Goal: Task Accomplishment & Management: Use online tool/utility

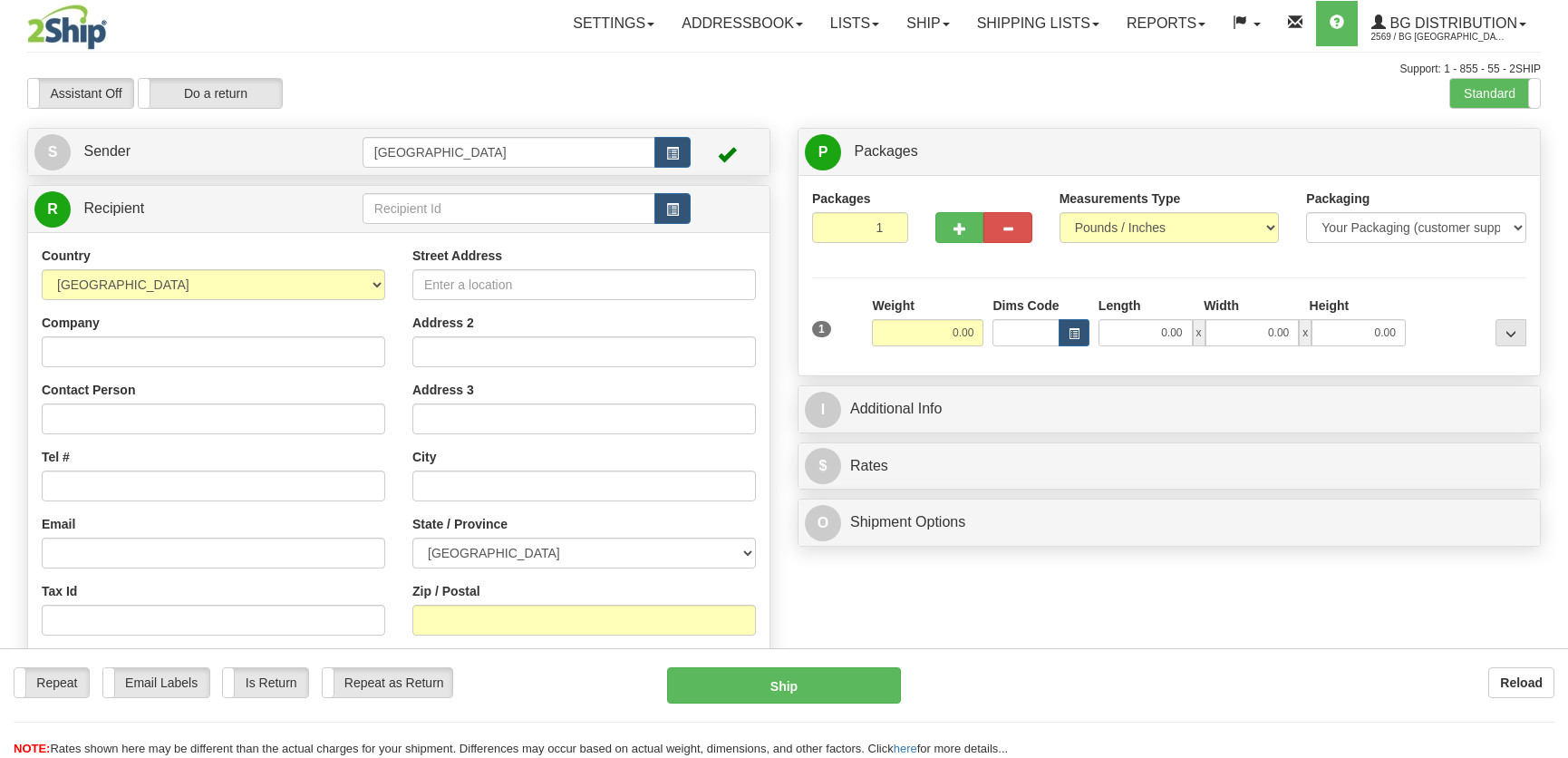
click at [462, 230] on div "R Recipient" at bounding box center [399, 209] width 742 height 46
click at [465, 212] on input "text" at bounding box center [508, 208] width 293 height 31
click at [1523, 95] on label "Standard" at bounding box center [1495, 93] width 90 height 29
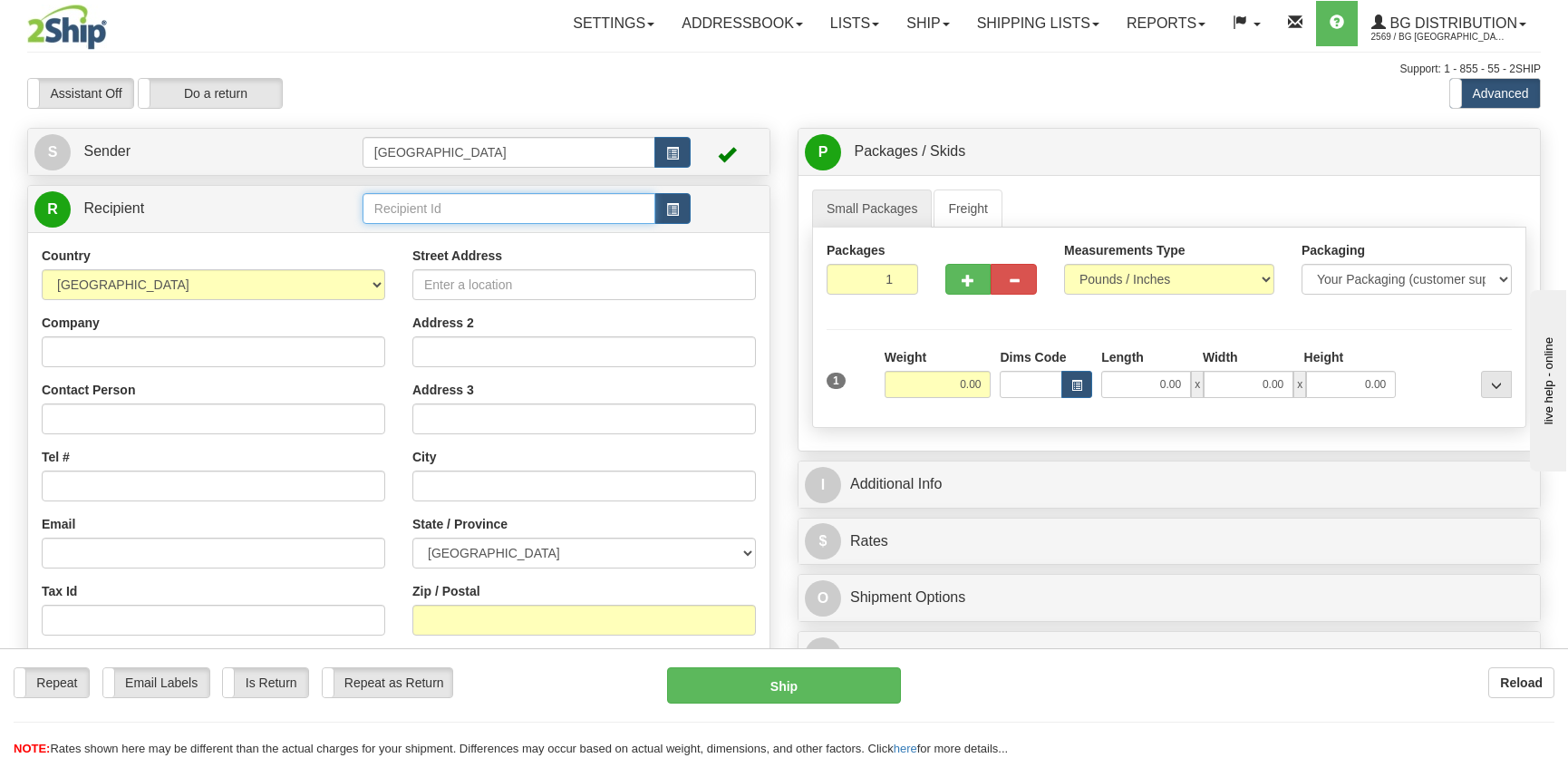
click at [533, 218] on input "text" at bounding box center [508, 208] width 293 height 31
click at [517, 246] on li "5505" at bounding box center [508, 237] width 291 height 24
type input "5505"
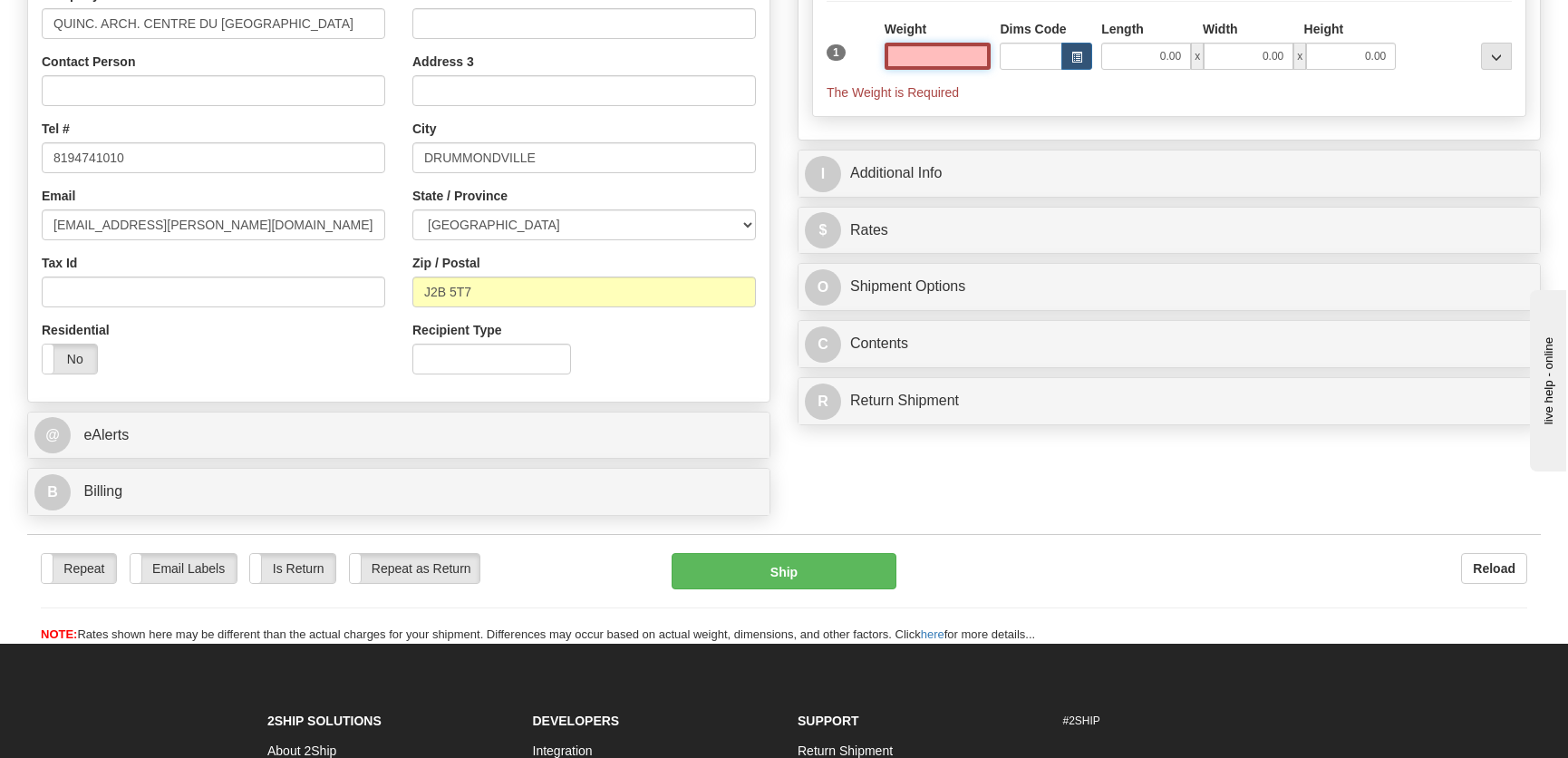
scroll to position [329, 0]
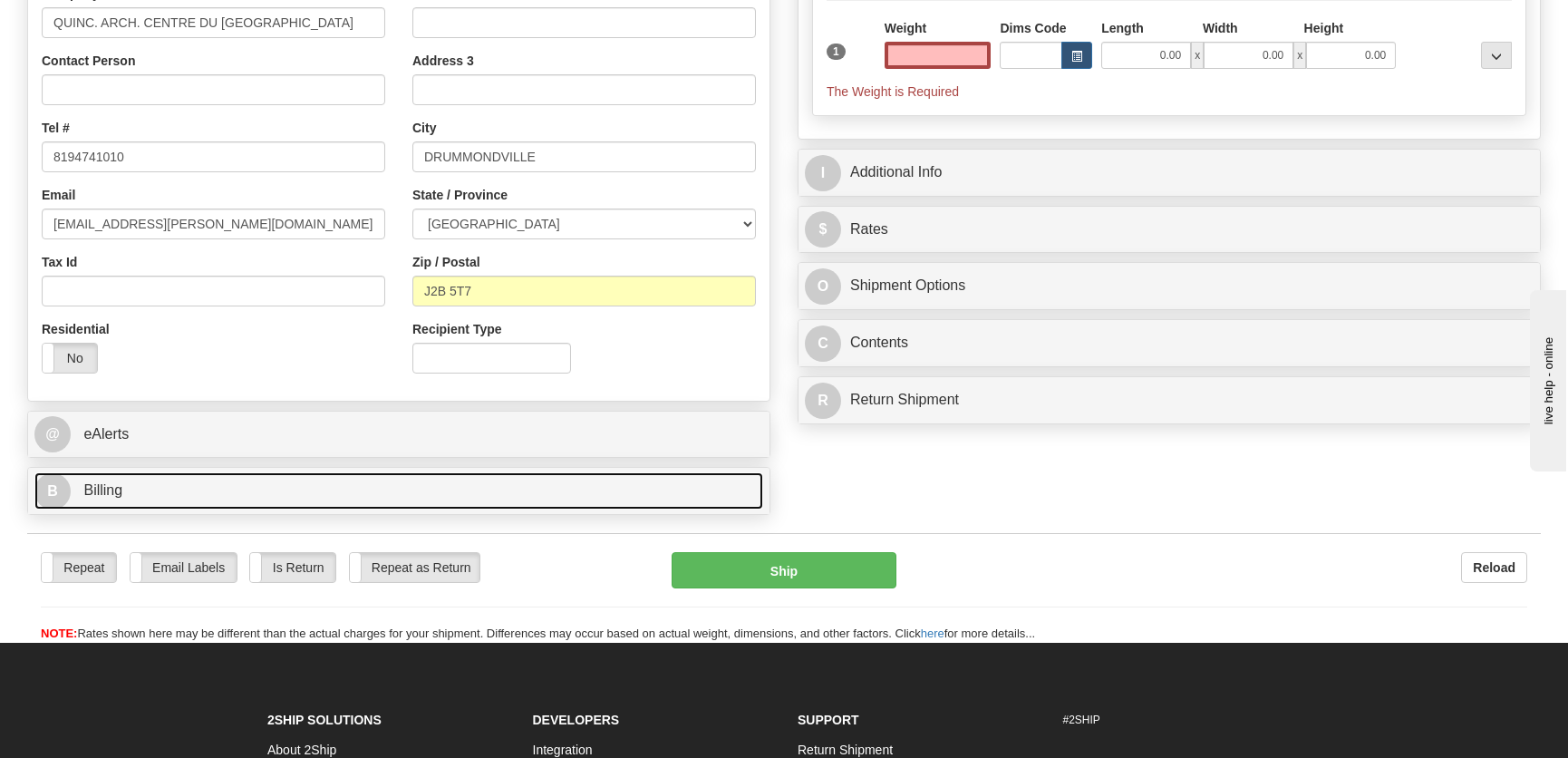
type input "0.00"
click at [277, 499] on link "B Billing" at bounding box center [399, 491] width 729 height 37
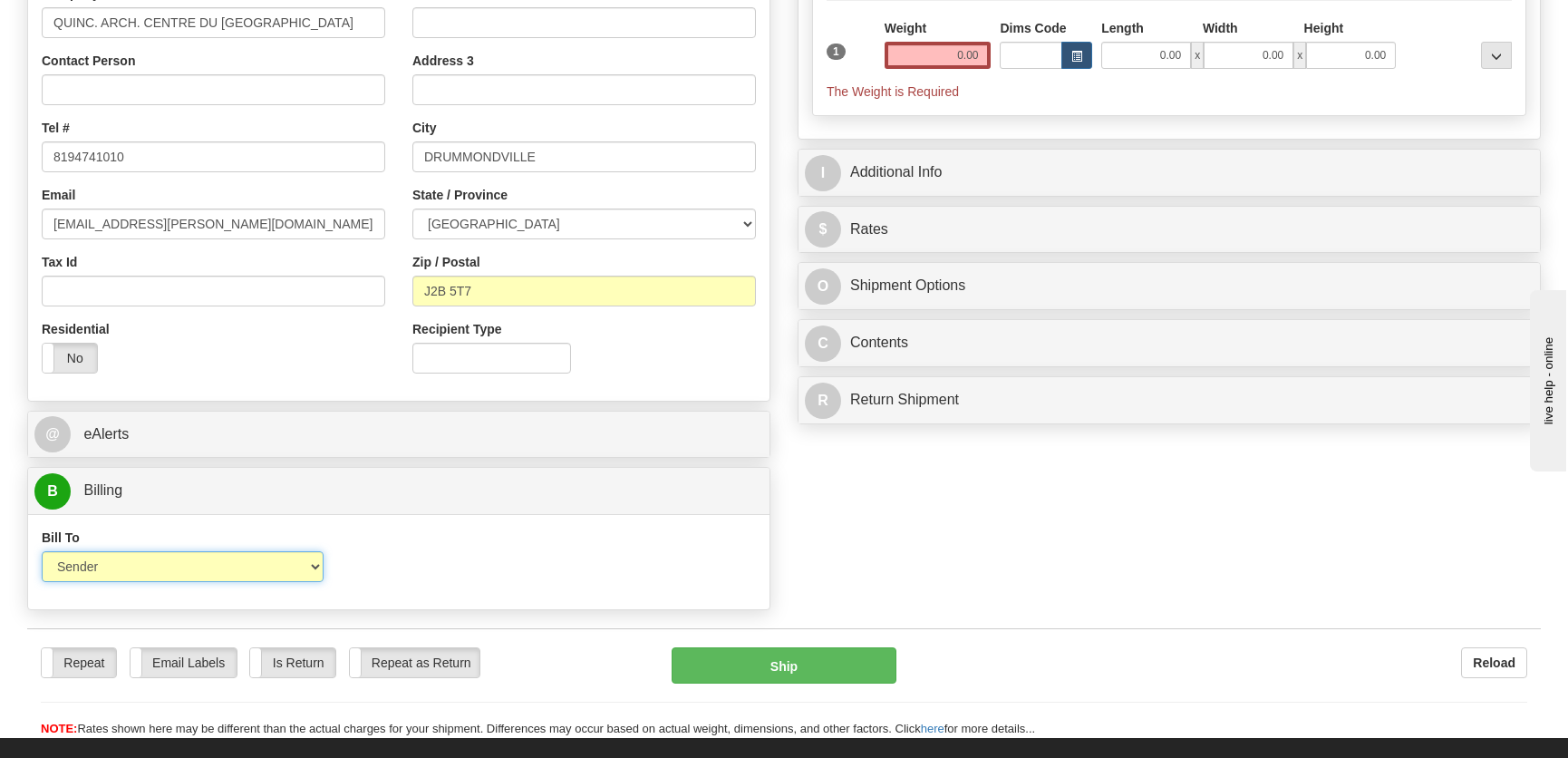
click at [239, 554] on select "Sender Recipient Third Party Collect" at bounding box center [182, 566] width 282 height 31
select select "2"
click at [41, 551] on select "Sender Recipient Third Party Collect" at bounding box center [182, 566] width 282 height 31
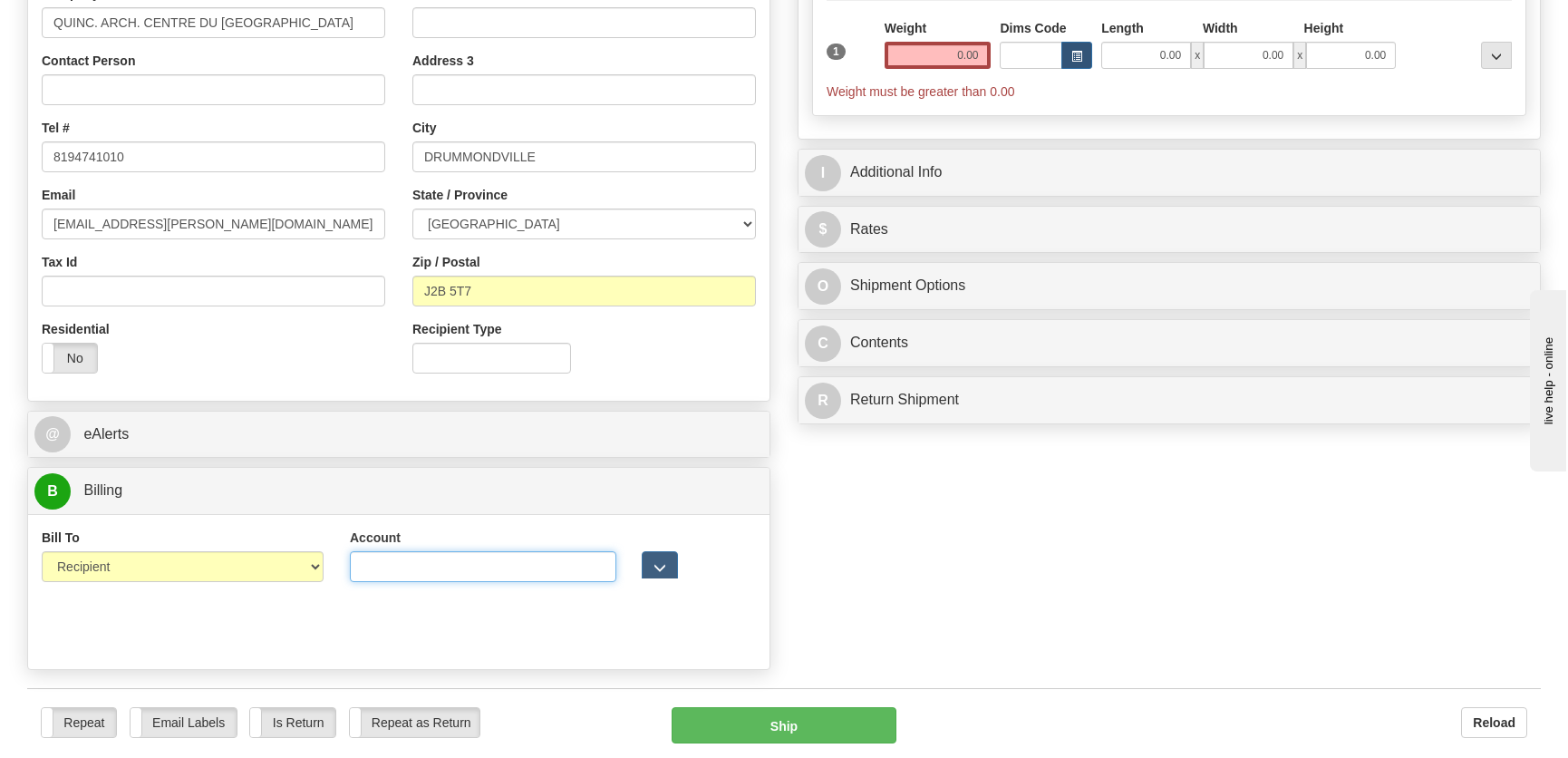
click at [442, 580] on input "Account" at bounding box center [483, 566] width 267 height 31
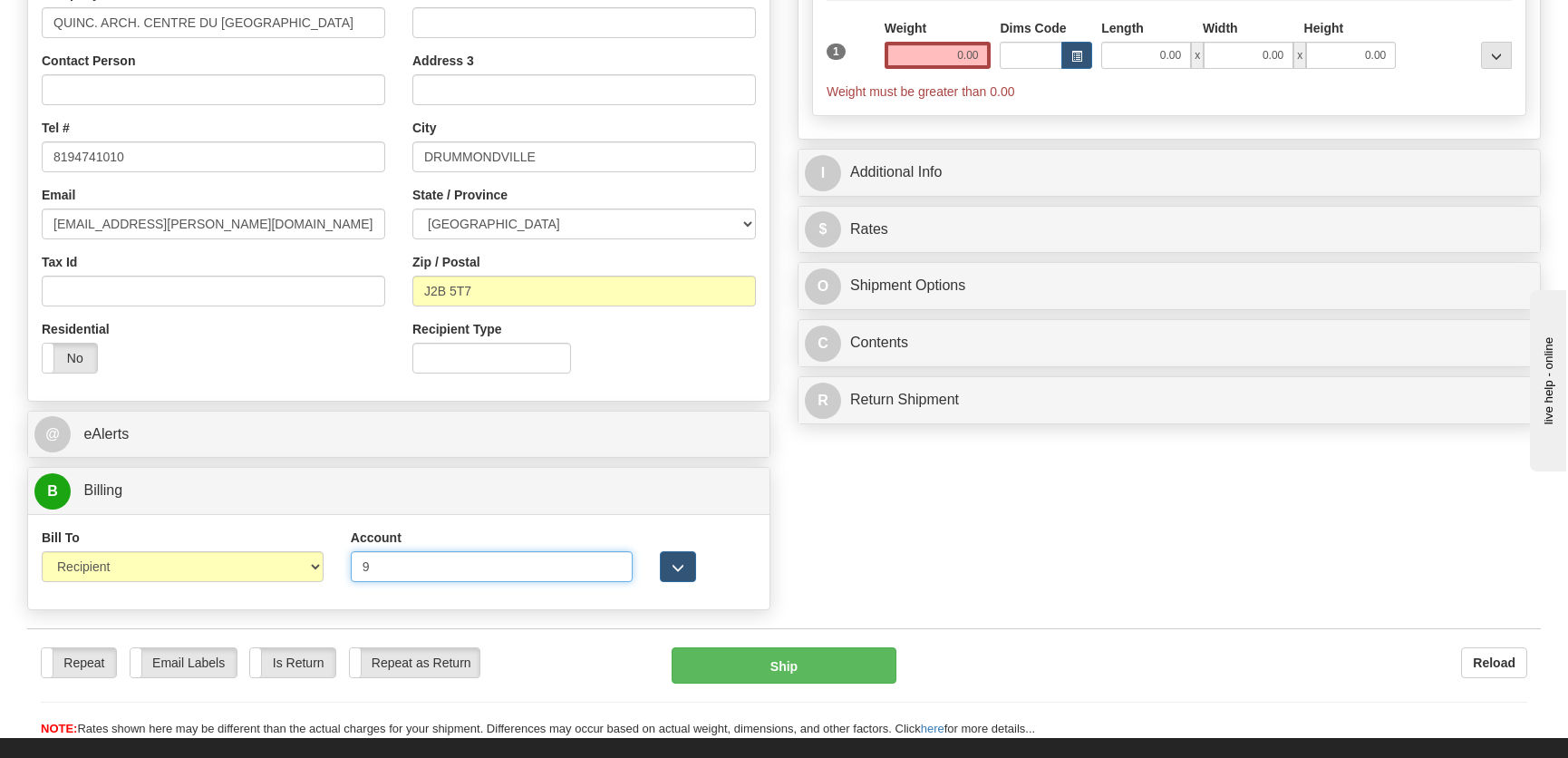
type input "9243385"
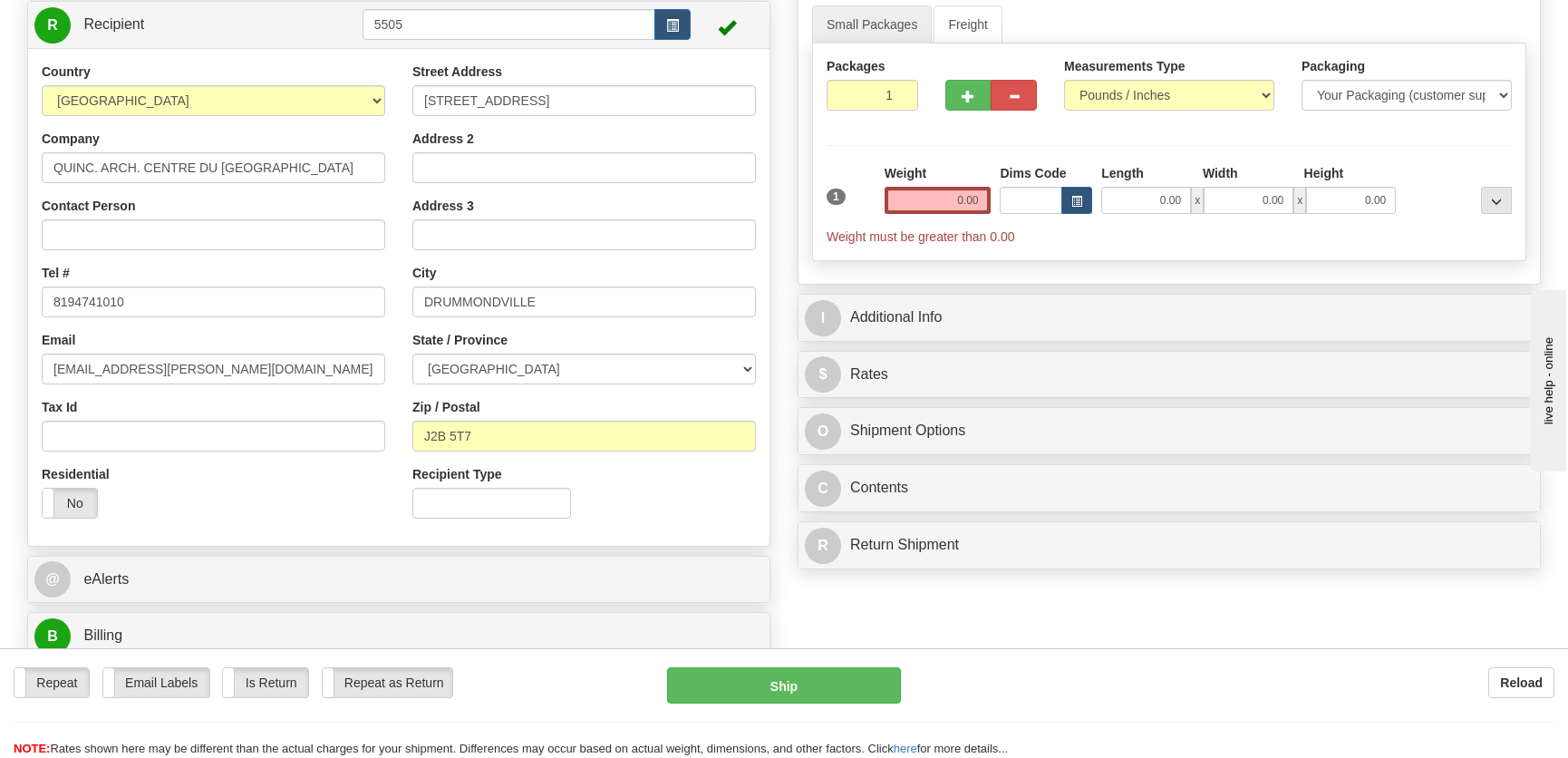
scroll to position [164, 0]
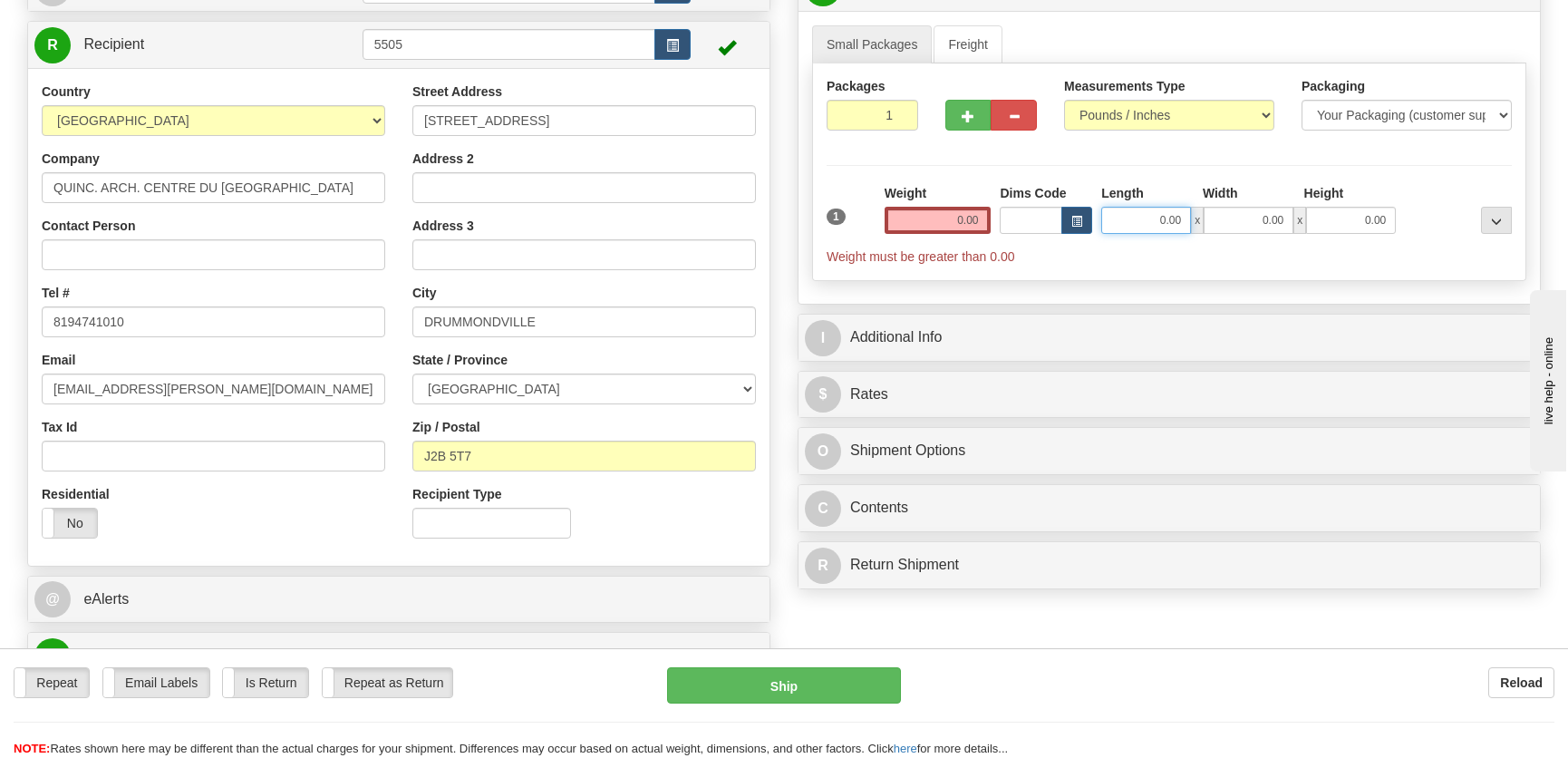
click at [1156, 221] on input "0.00" at bounding box center [1145, 221] width 90 height 28
type input "0"
type input "10.00"
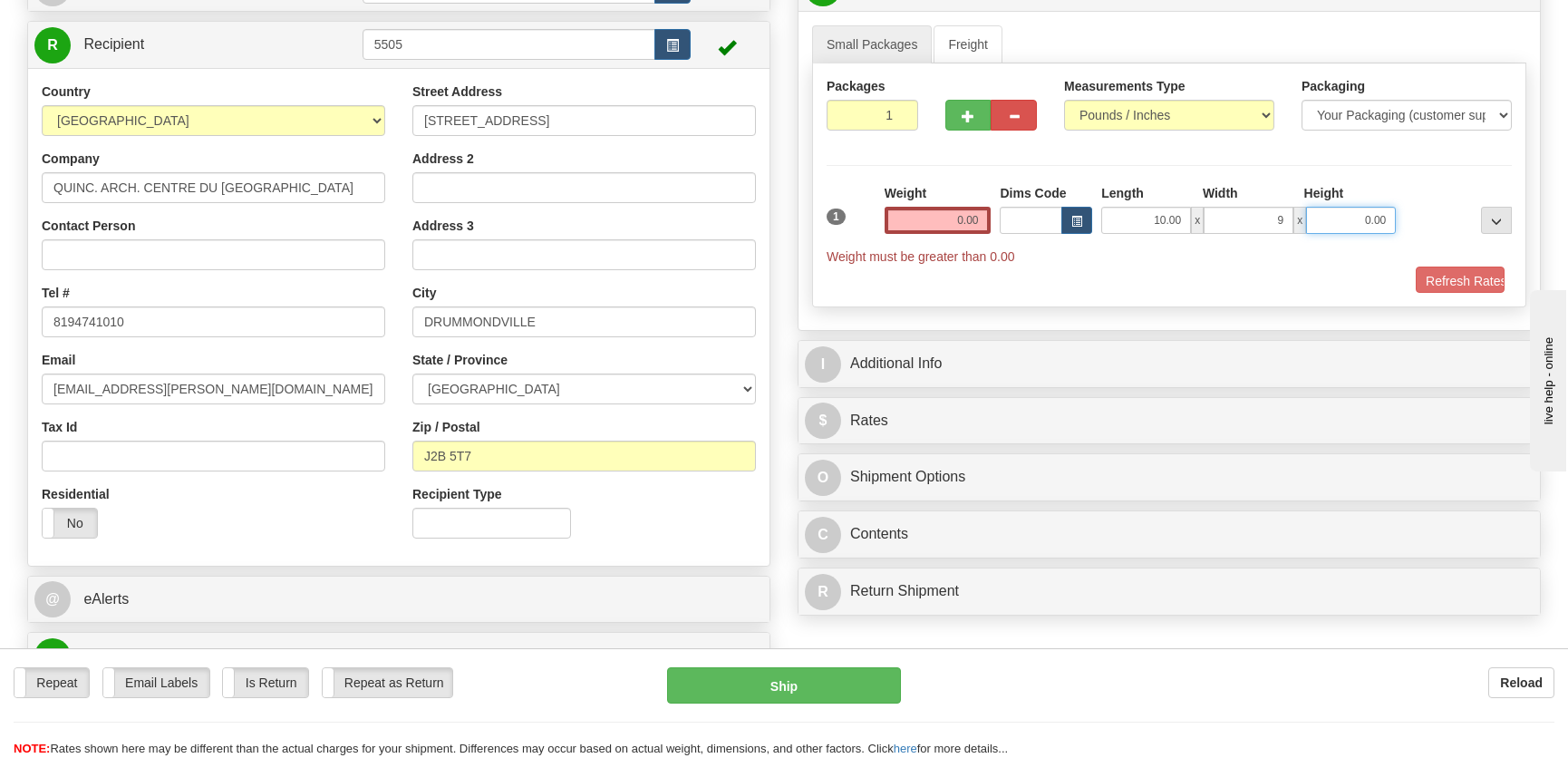
type input "9.00"
type input "6.00"
click at [989, 211] on input "0.00" at bounding box center [938, 221] width 107 height 28
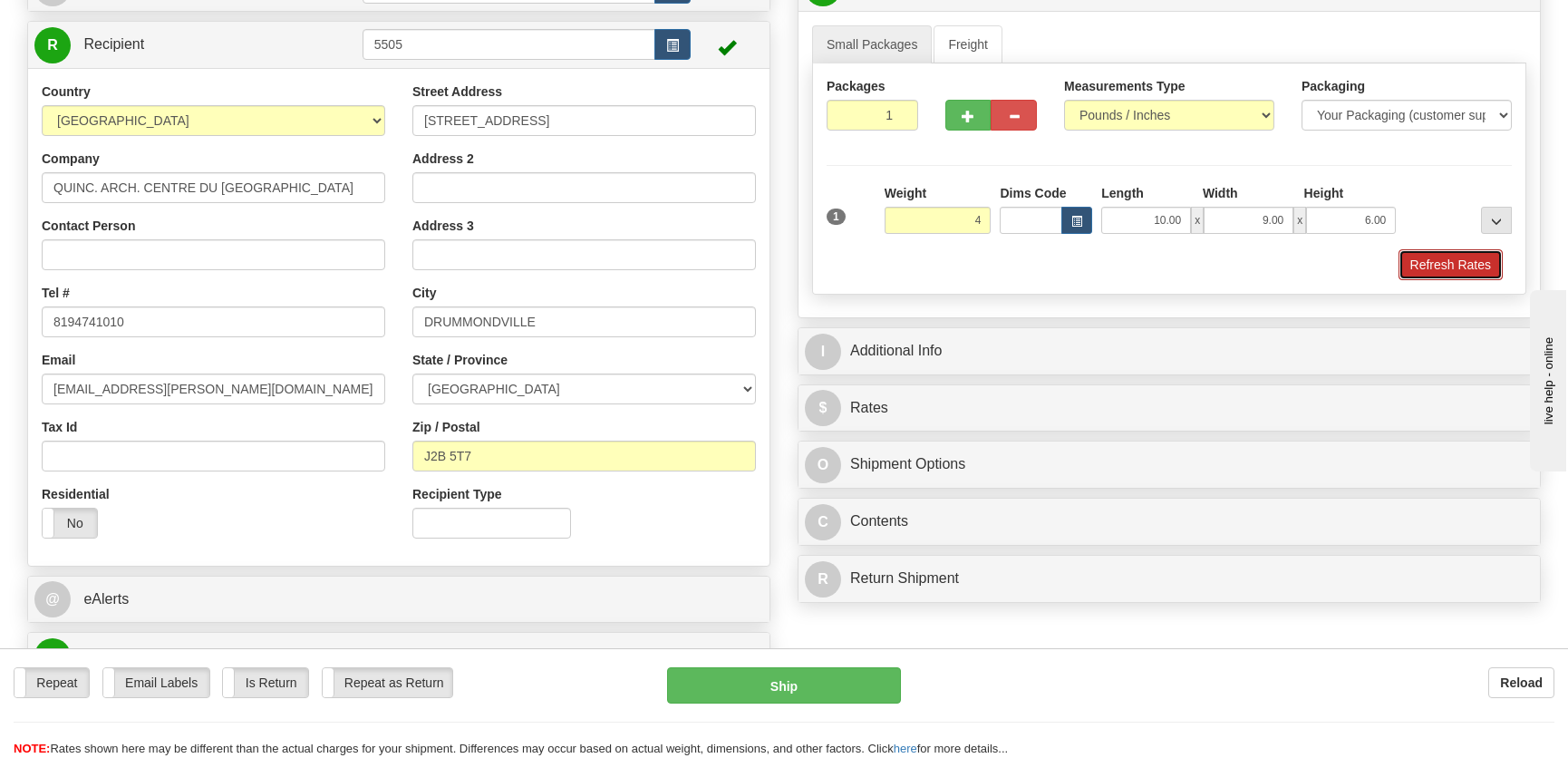
click at [1403, 256] on button "Refresh Rates" at bounding box center [1451, 264] width 104 height 31
type input "4.00"
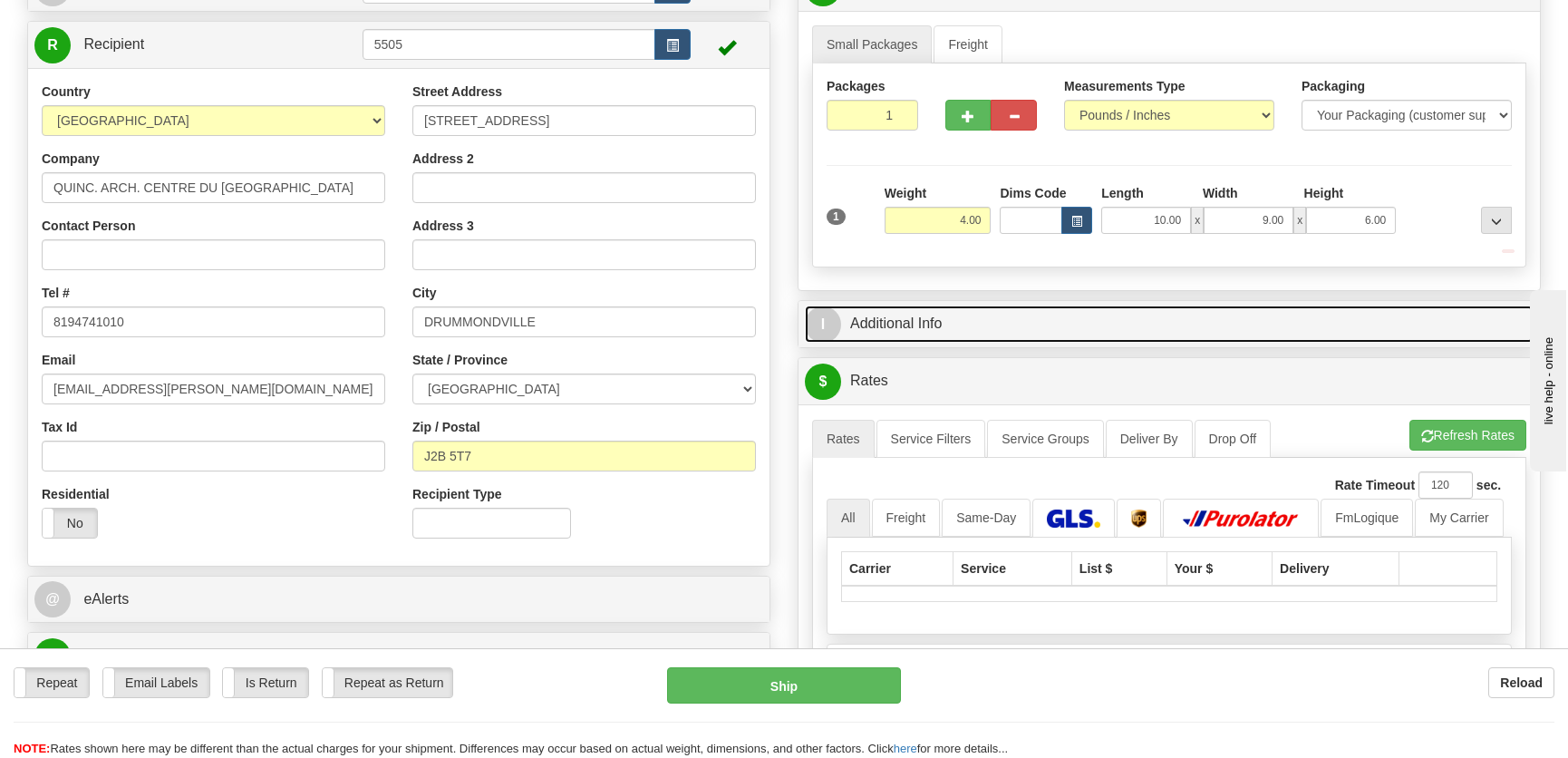
click at [1302, 306] on link "I Additional Info" at bounding box center [1169, 324] width 729 height 37
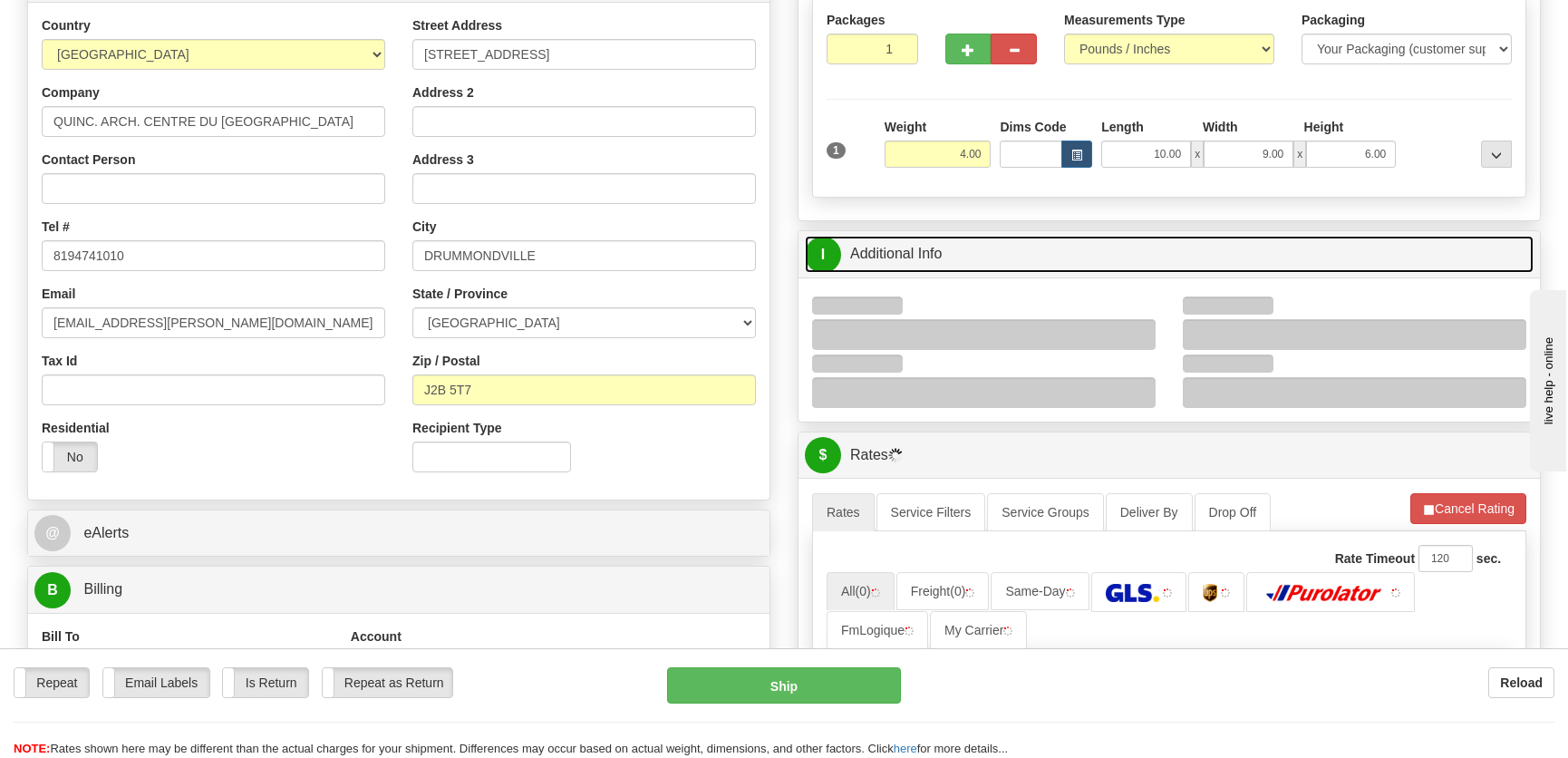
scroll to position [411, 0]
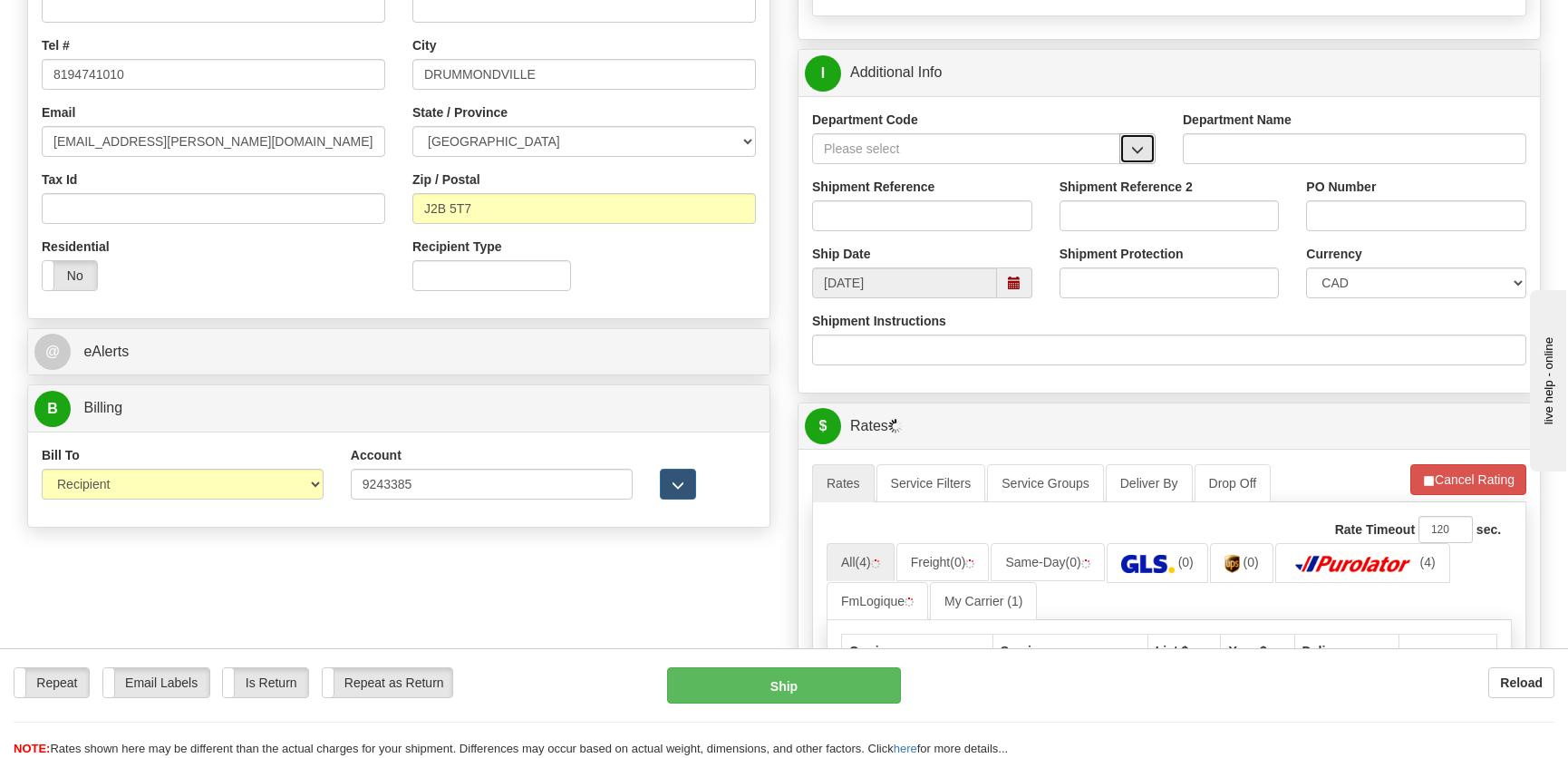
click at [1140, 144] on span "button" at bounding box center [1138, 150] width 13 height 12
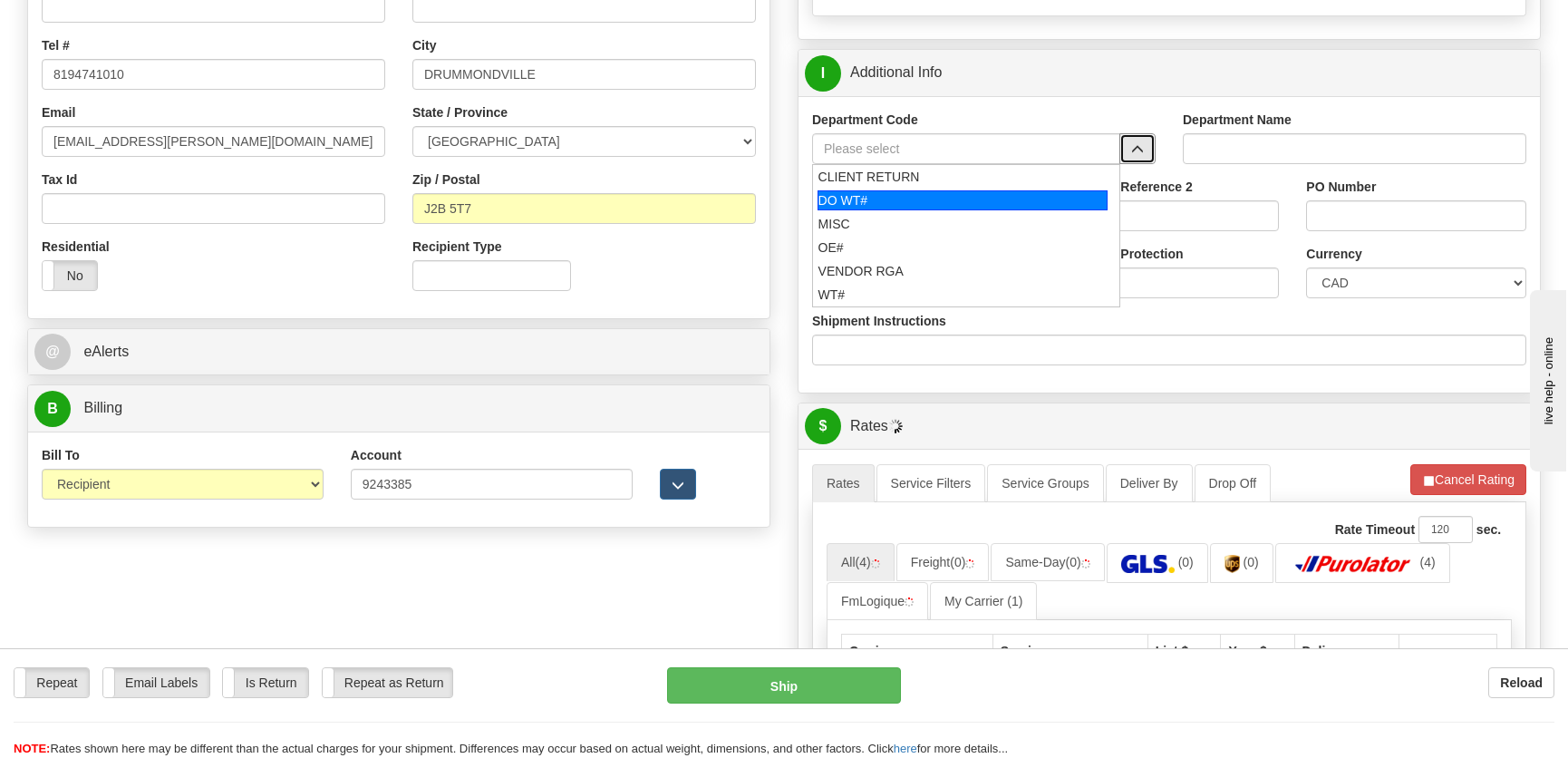
drag, startPoint x: 888, startPoint y: 247, endPoint x: 911, endPoint y: 199, distance: 53.2
click at [911, 199] on ul "CLIENT RETURN DO WT# MISC OE# VENDOR RGA WT#" at bounding box center [966, 235] width 308 height 143
click at [910, 199] on div "DO WT#" at bounding box center [962, 200] width 291 height 20
type input "DO WT#"
type input "DIRECT ORDERS"
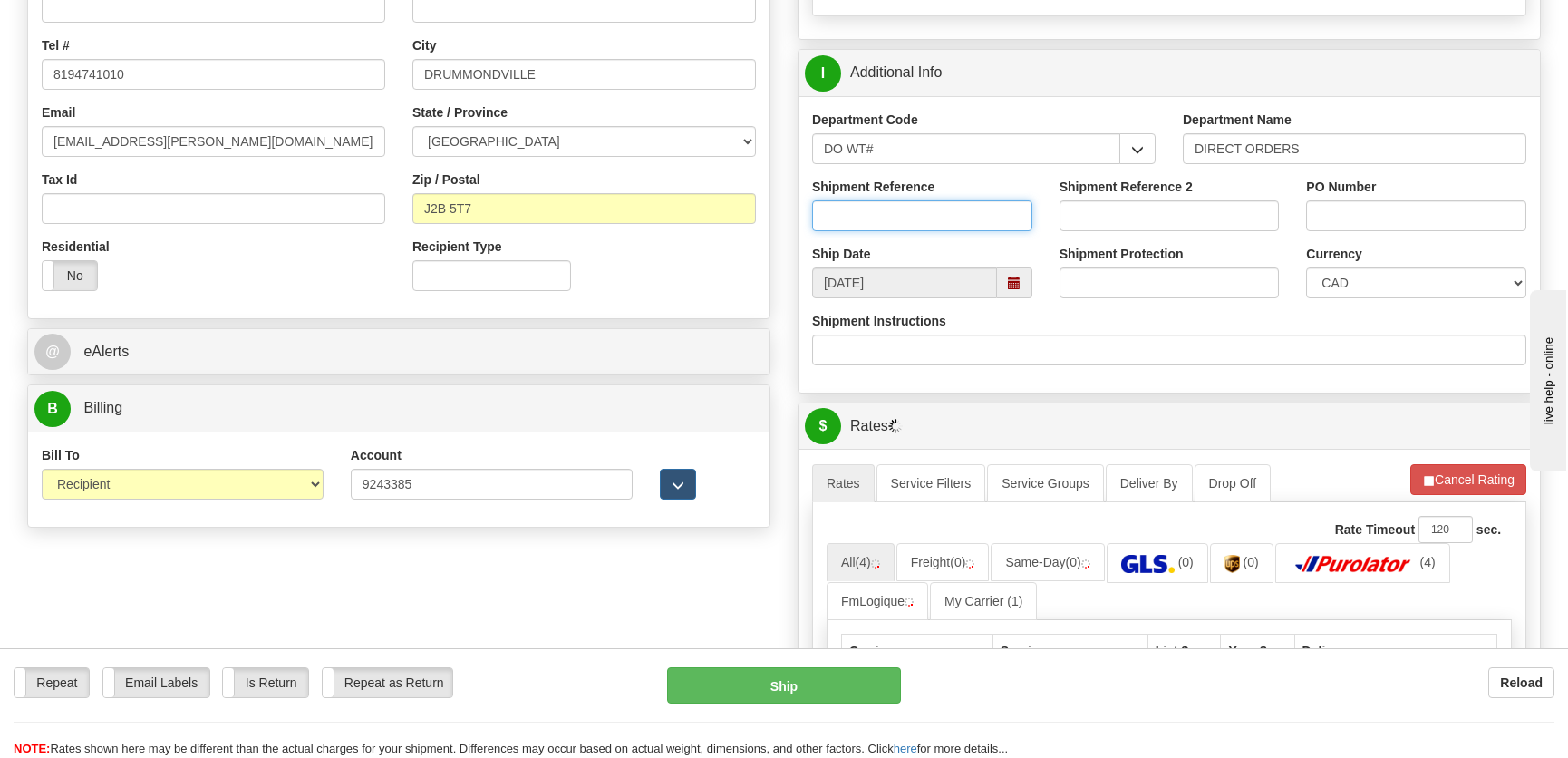
click at [896, 208] on input "Shipment Reference" at bounding box center [923, 215] width 221 height 31
type input "165327-00"
click at [1395, 221] on input "PO Number" at bounding box center [1416, 215] width 221 height 31
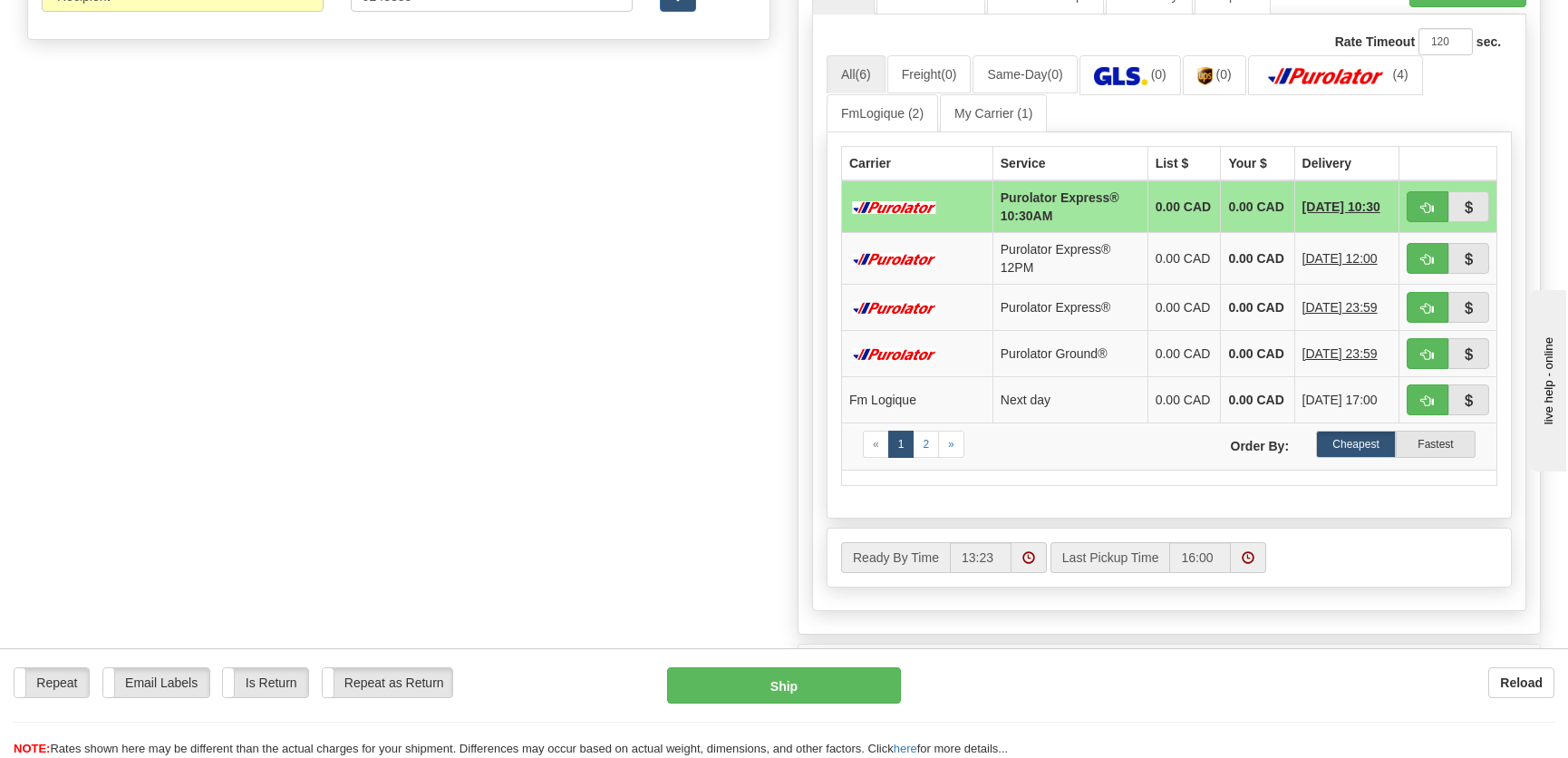
scroll to position [907, 0]
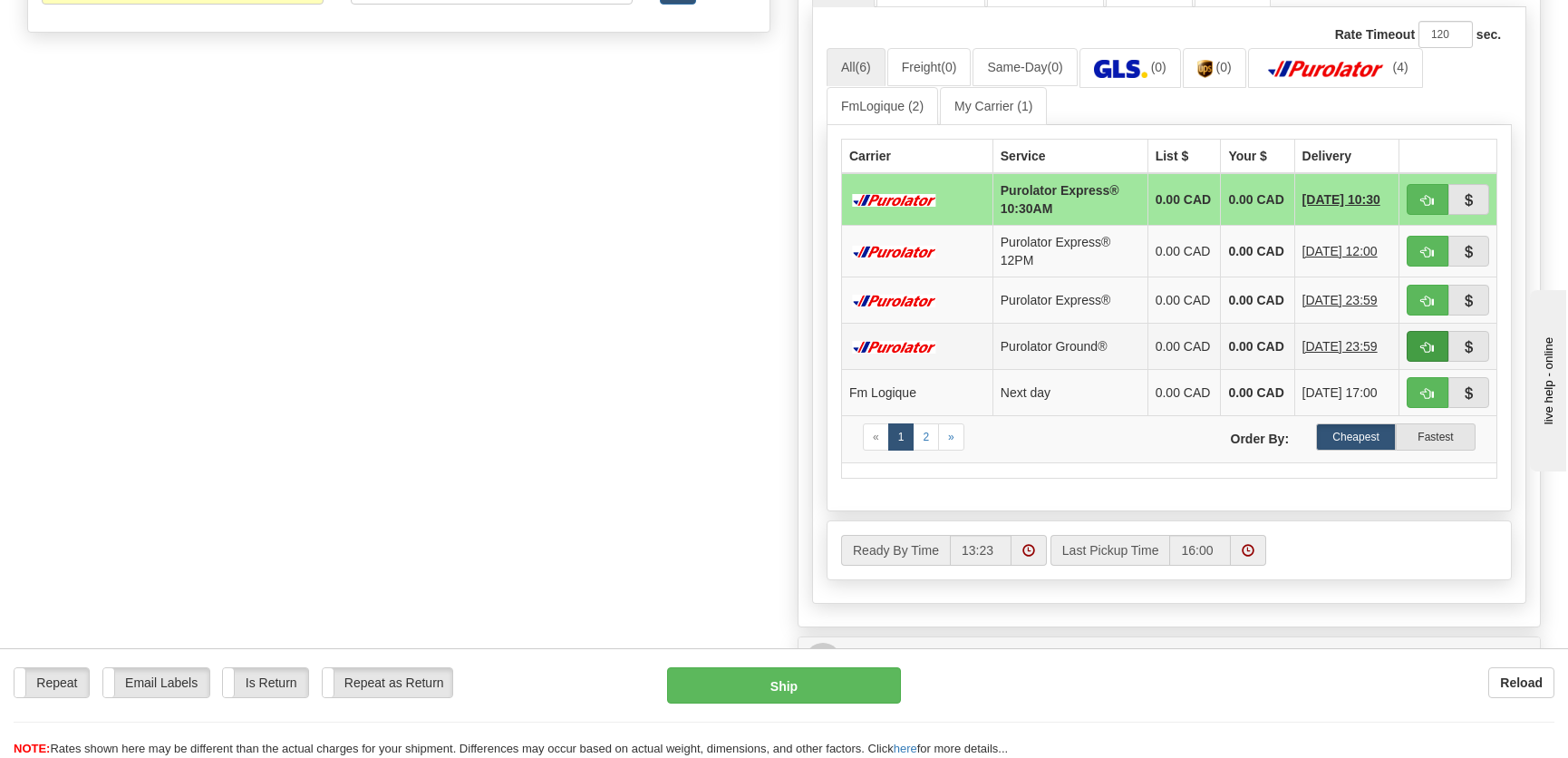
type input "."
click at [1418, 345] on button "button" at bounding box center [1428, 346] width 41 height 31
type input "260"
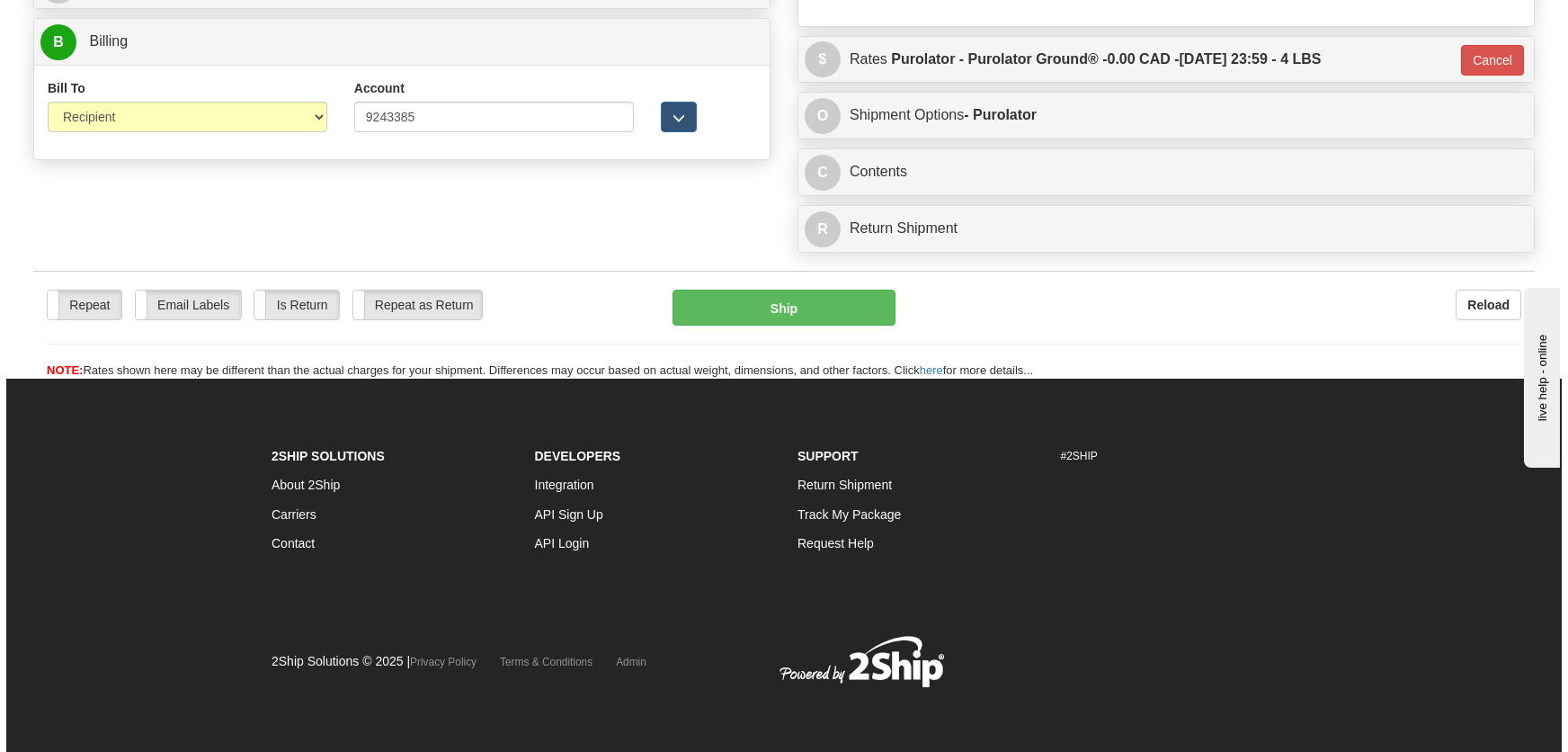
scroll to position [772, 0]
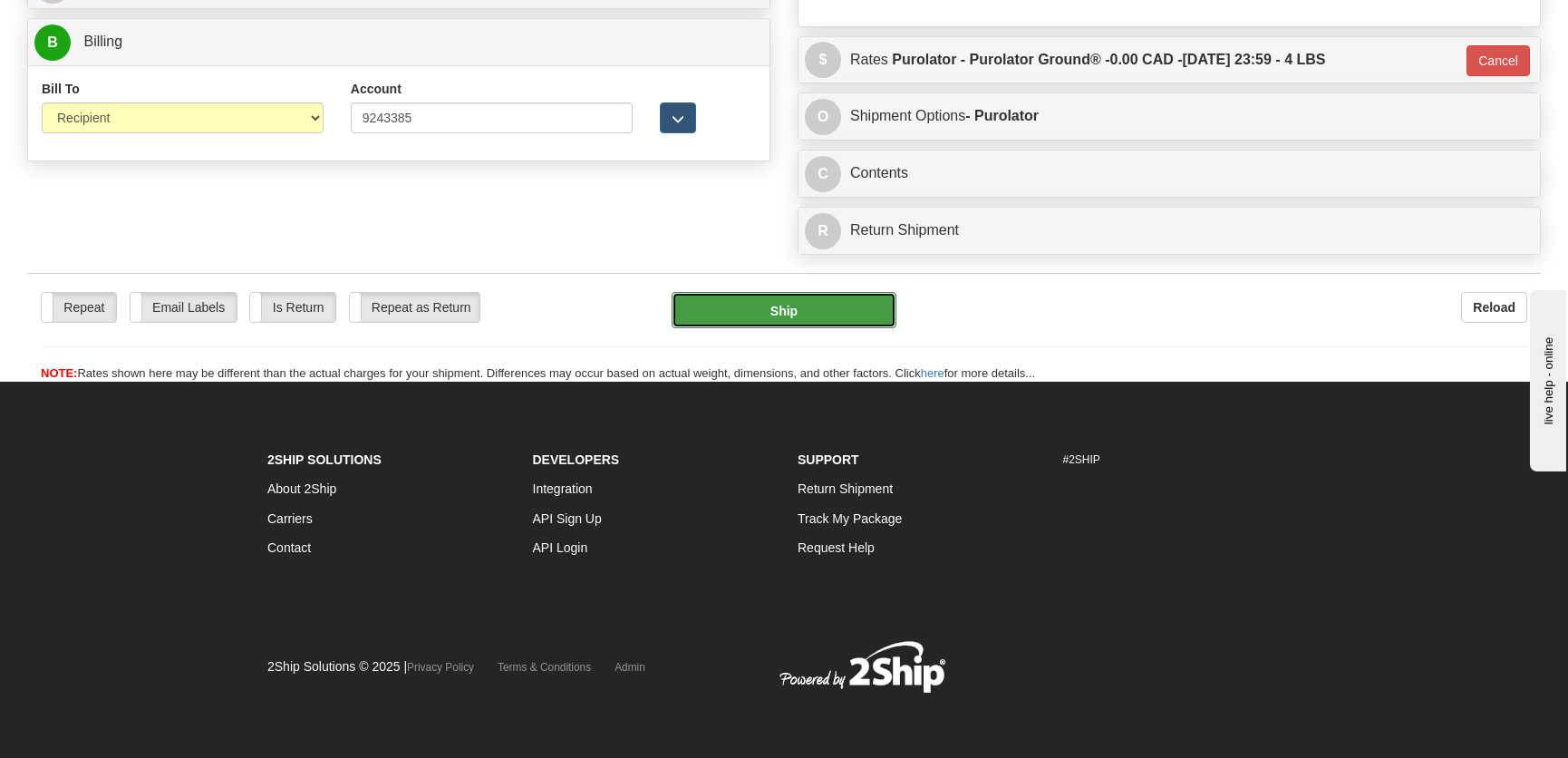
click at [772, 306] on button "Ship" at bounding box center [784, 309] width 225 height 36
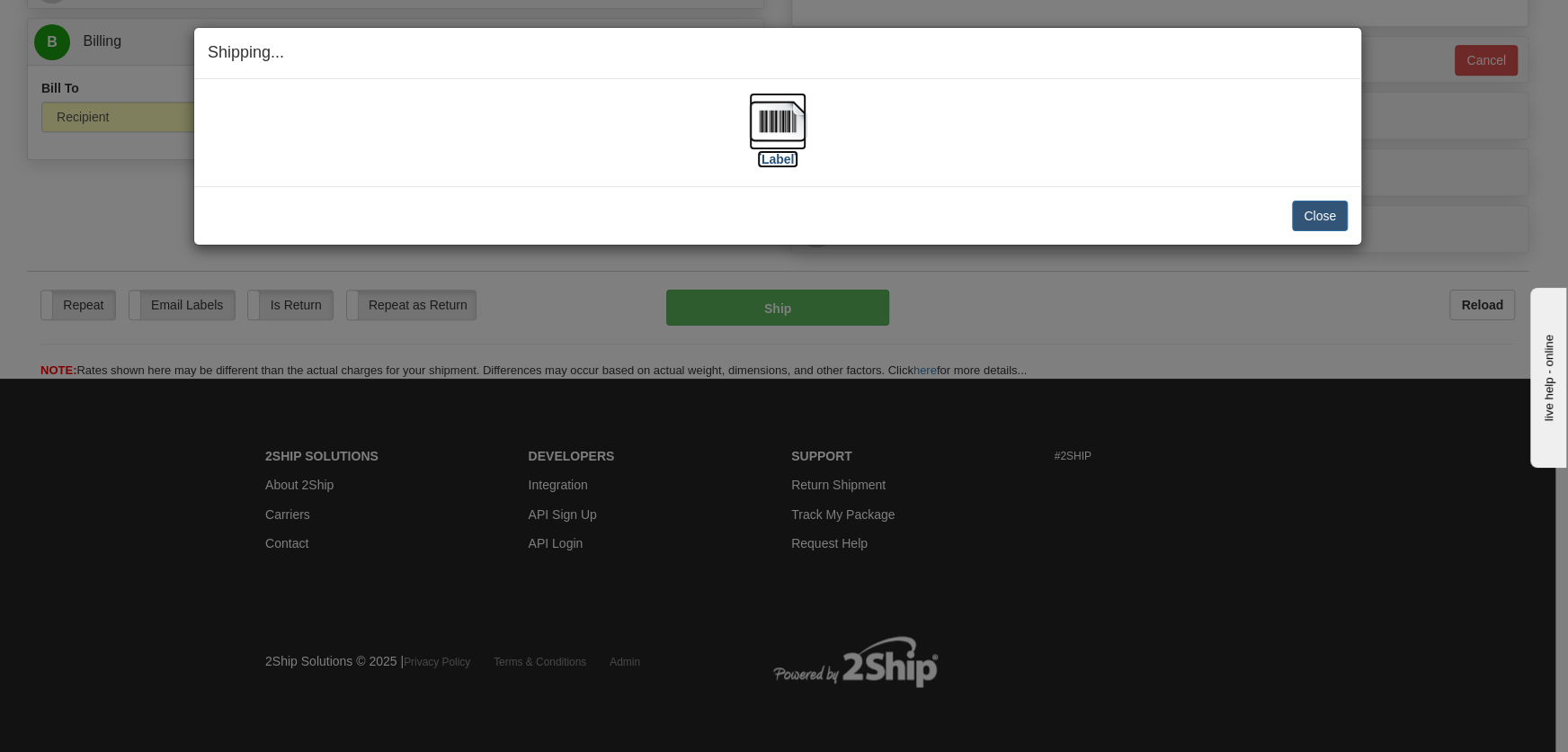
click at [782, 120] on img at bounding box center [778, 121] width 58 height 58
click at [1310, 216] on button "Close" at bounding box center [1320, 215] width 56 height 30
